Goal: Task Accomplishment & Management: Use online tool/utility

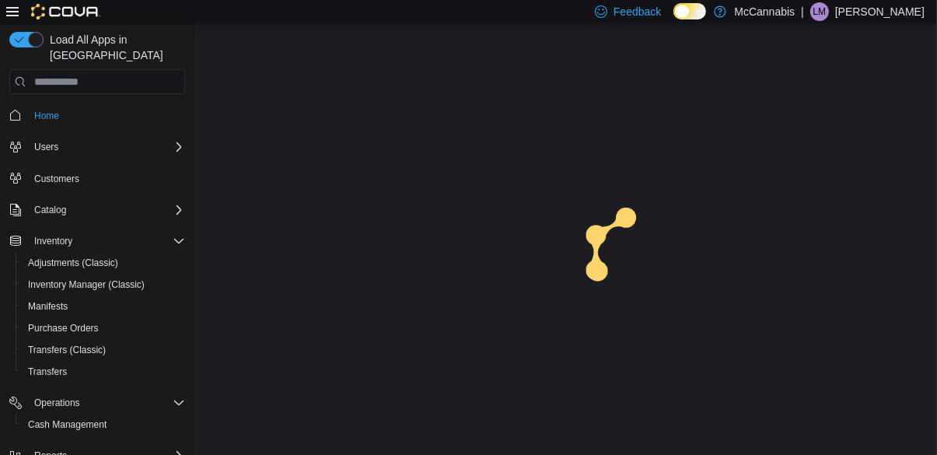
click at [86, 417] on div "Operations Cash Management" at bounding box center [97, 414] width 176 height 50
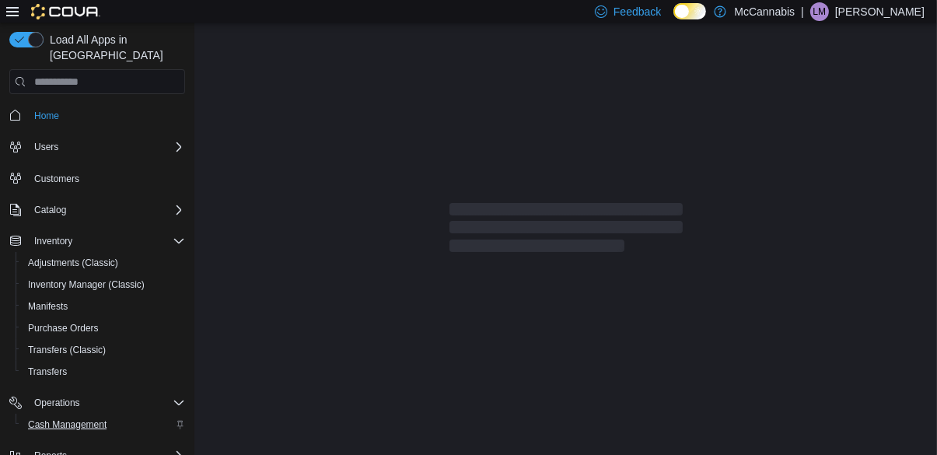
click at [96, 418] on span "Cash Management" at bounding box center [67, 424] width 79 height 12
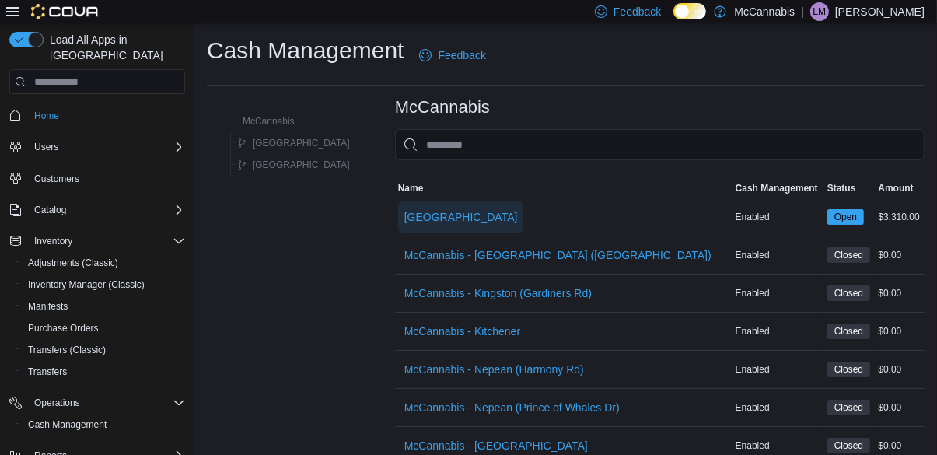
click at [404, 231] on span "[GEOGRAPHIC_DATA]" at bounding box center [461, 216] width 114 height 31
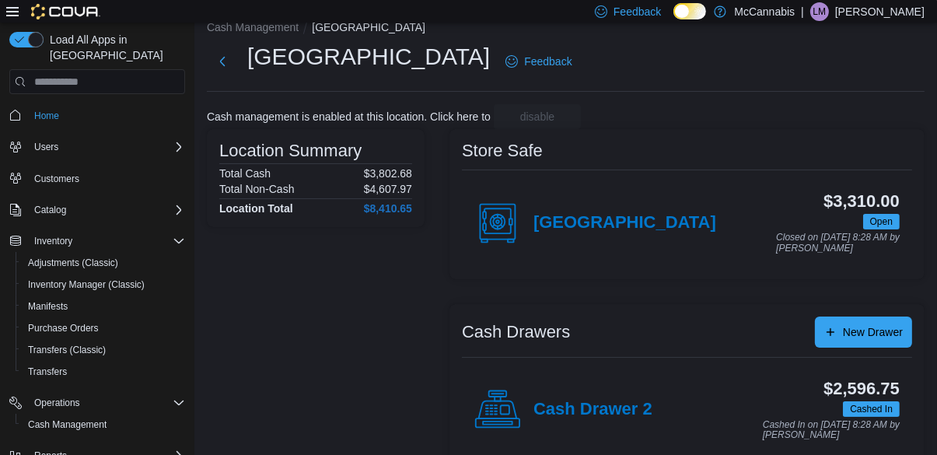
scroll to position [60, 0]
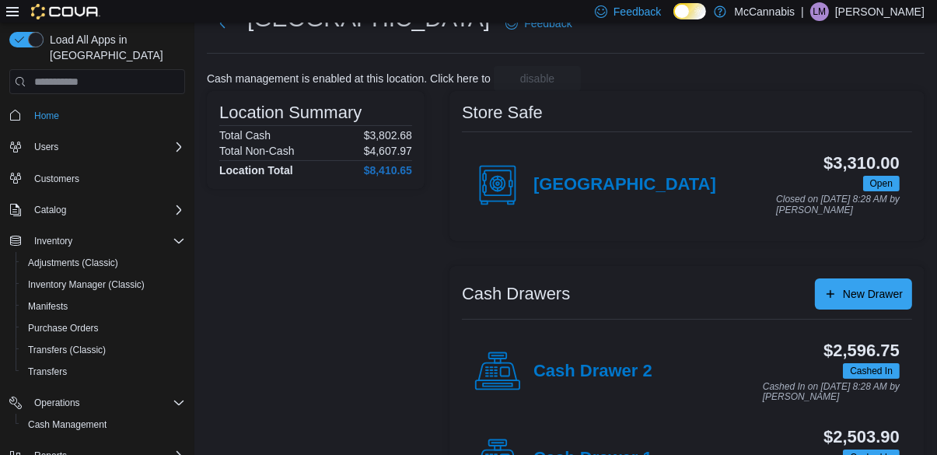
click at [596, 451] on h4 "Cash Drawer 1" at bounding box center [592, 459] width 119 height 20
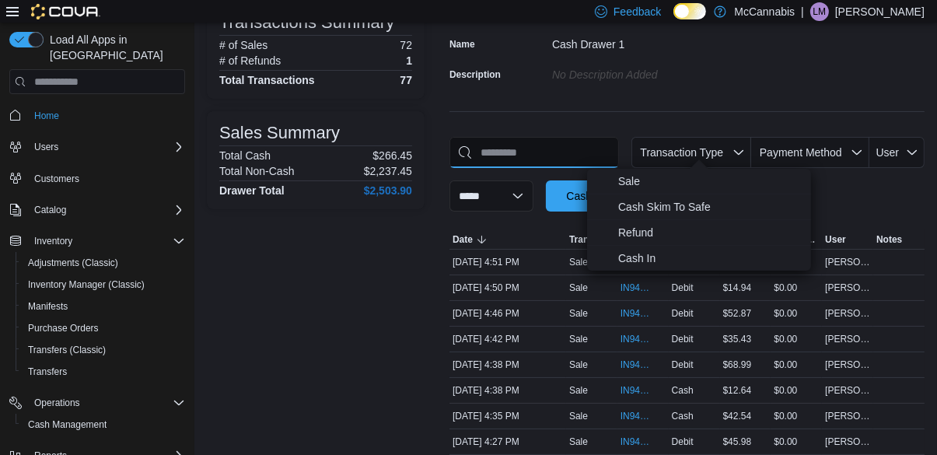
click at [572, 152] on input "This is a search bar. As you type, the results lower in the page will automatic…" at bounding box center [534, 152] width 170 height 31
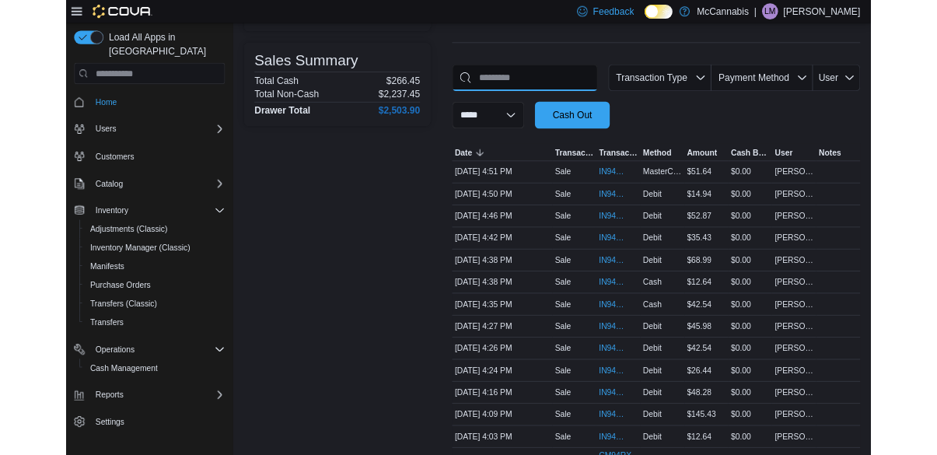
scroll to position [194, 0]
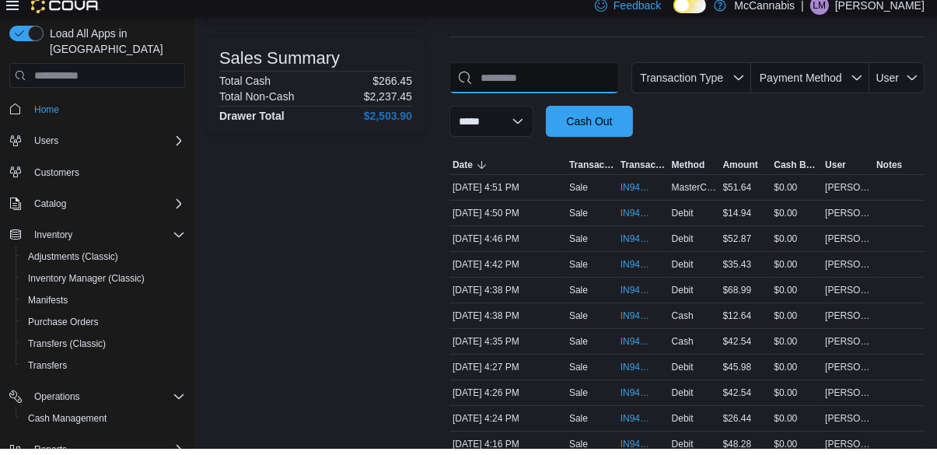
type input "*"
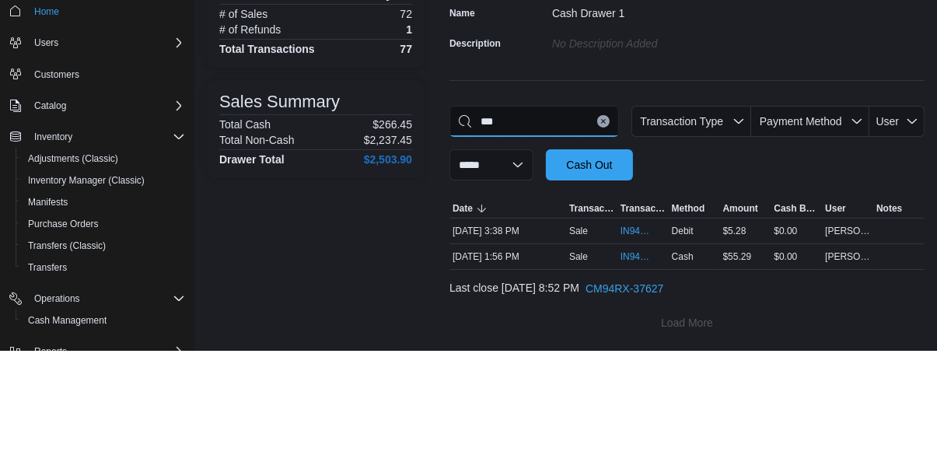
scroll to position [75, 0]
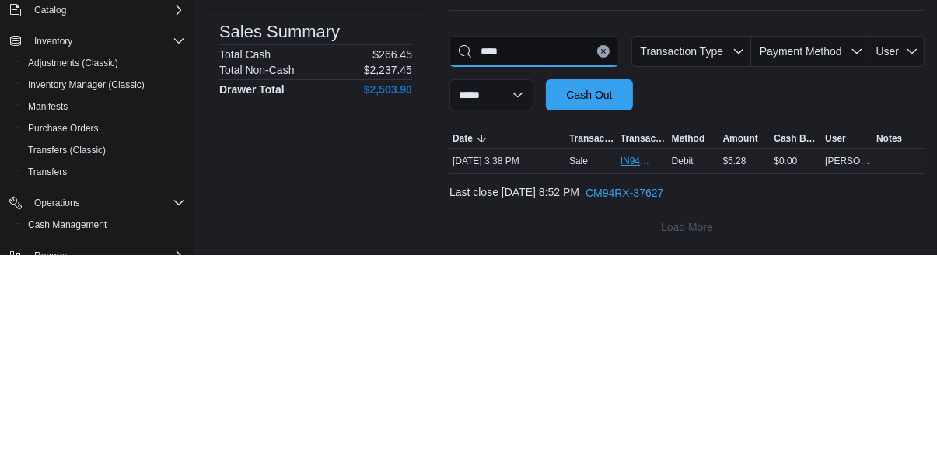
type input "****"
click at [627, 355] on span "IN94RX-480576" at bounding box center [636, 361] width 30 height 12
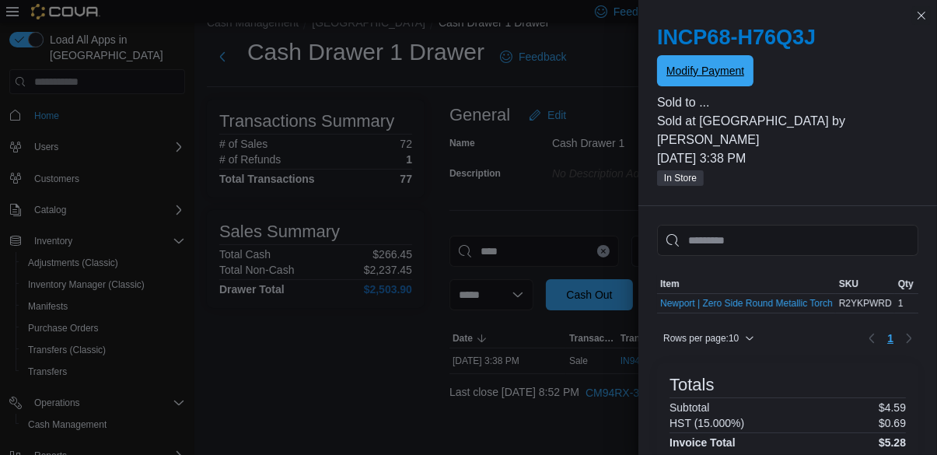
click at [721, 71] on span "Modify Payment" at bounding box center [705, 71] width 78 height 16
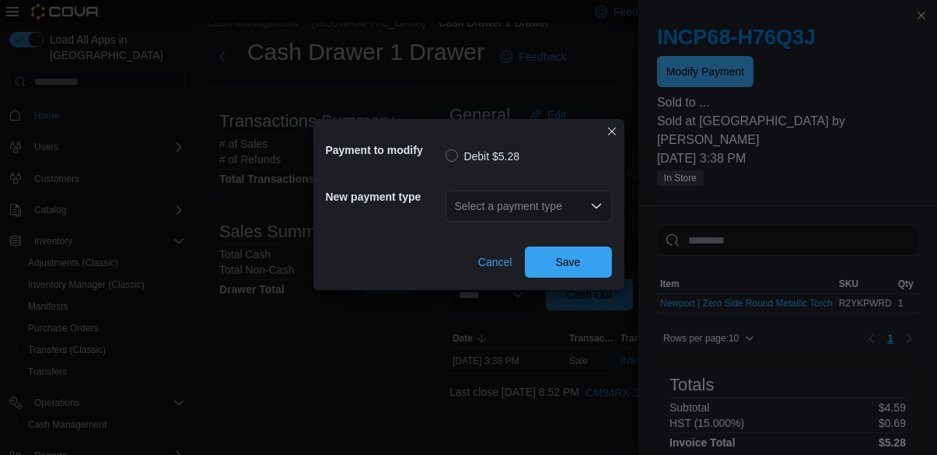
click at [567, 194] on div "Select a payment type" at bounding box center [529, 206] width 166 height 31
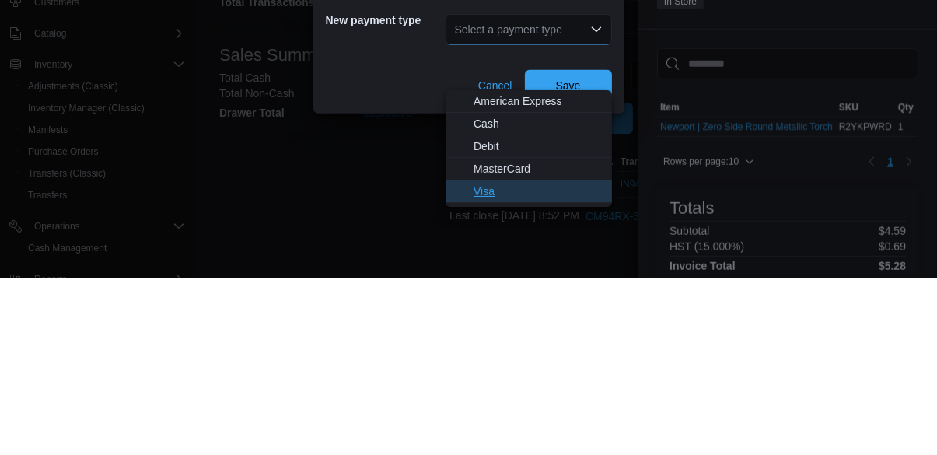
click at [547, 360] on span "Visa" at bounding box center [538, 368] width 129 height 16
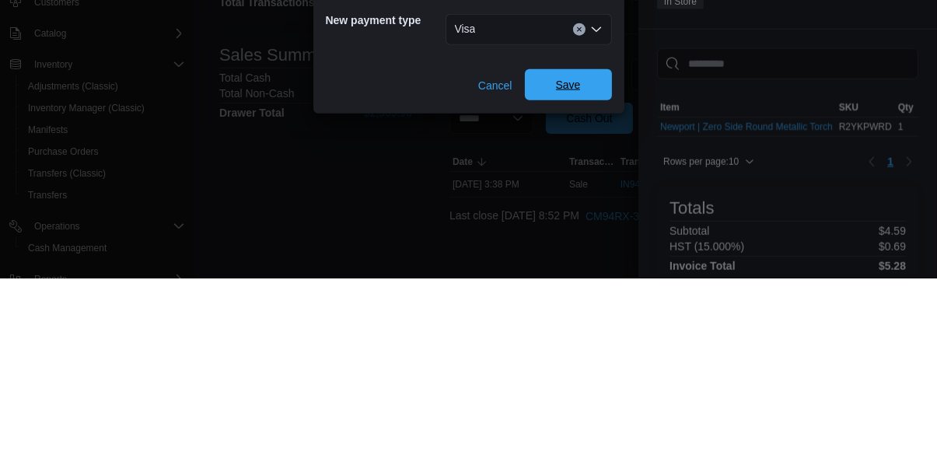
click at [572, 263] on span "Save" at bounding box center [568, 262] width 25 height 16
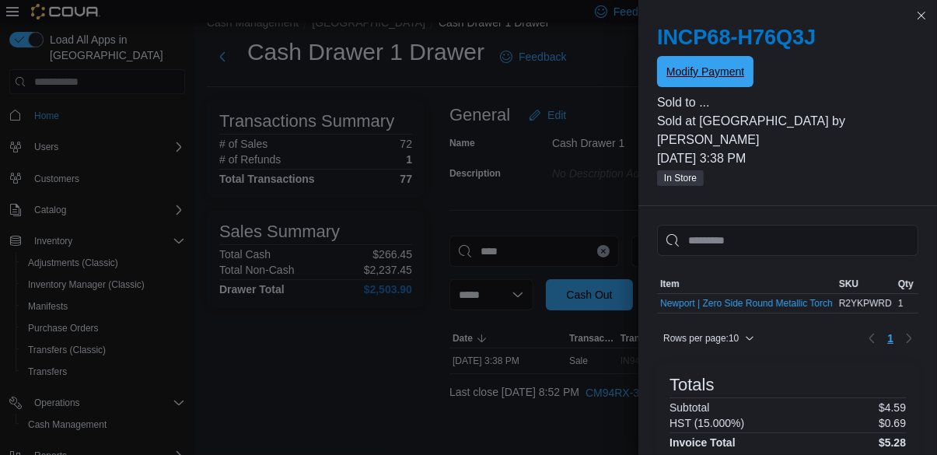
scroll to position [0, 0]
click at [336, 357] on div "Transactions Summary # of Sales 72 # of Refunds 1 Total Transactions 77 Sales S…" at bounding box center [316, 271] width 218 height 343
